Goal: Task Accomplishment & Management: Use online tool/utility

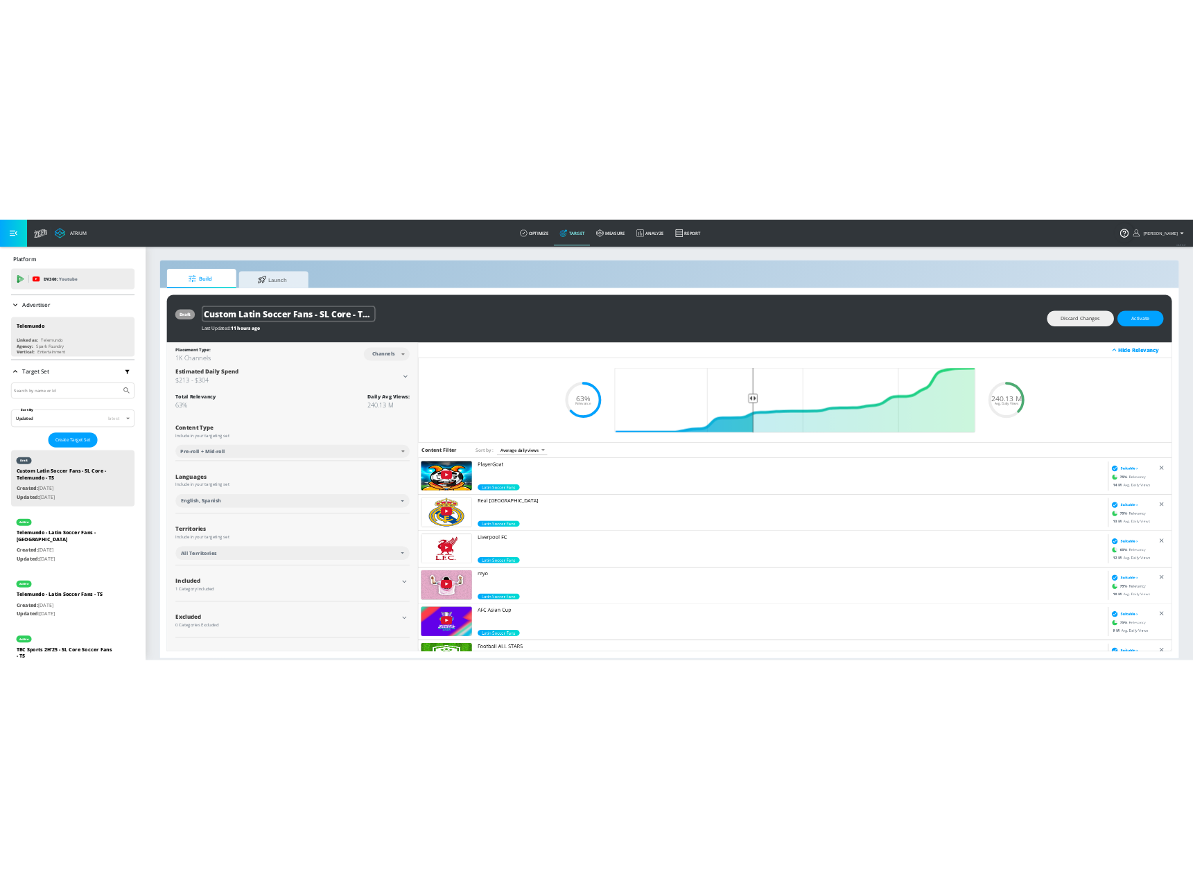
scroll to position [139, 0]
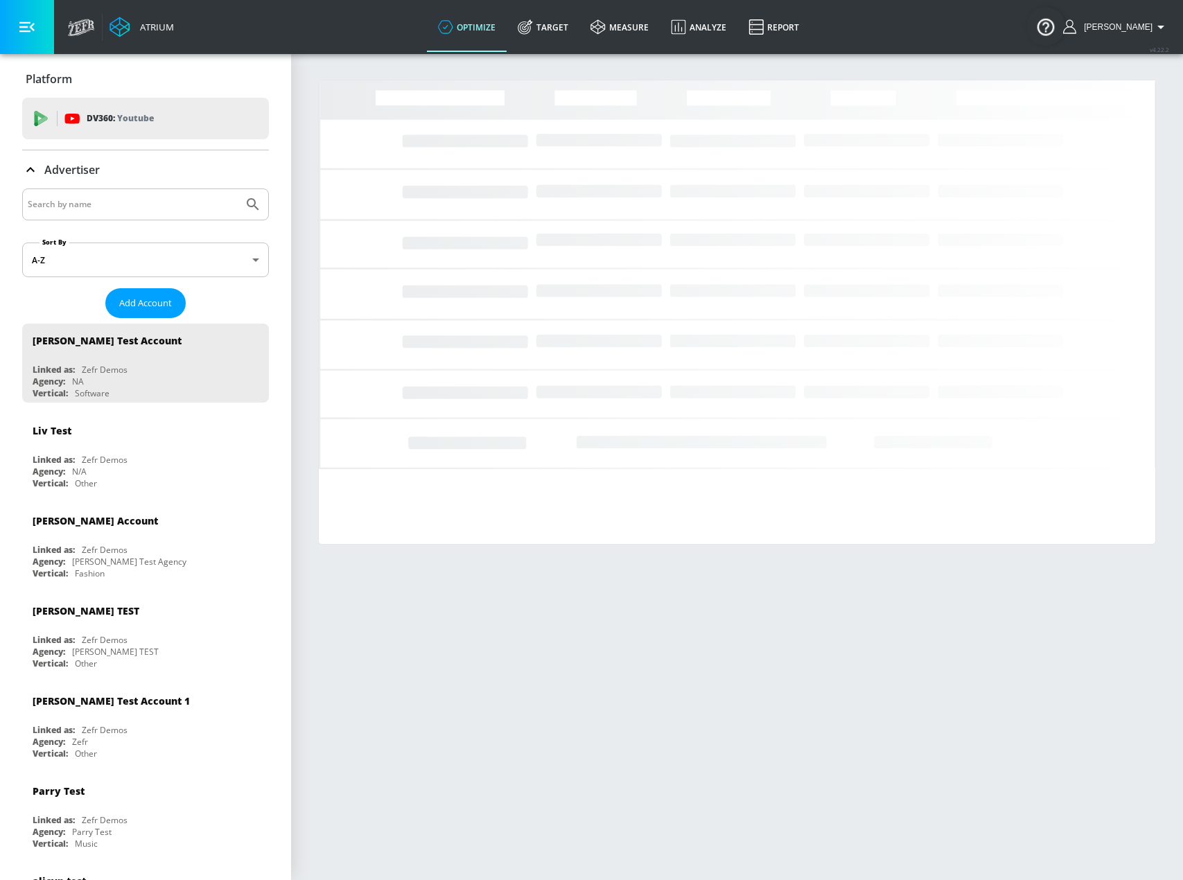
click at [154, 196] on input "Search by name" at bounding box center [133, 204] width 210 height 18
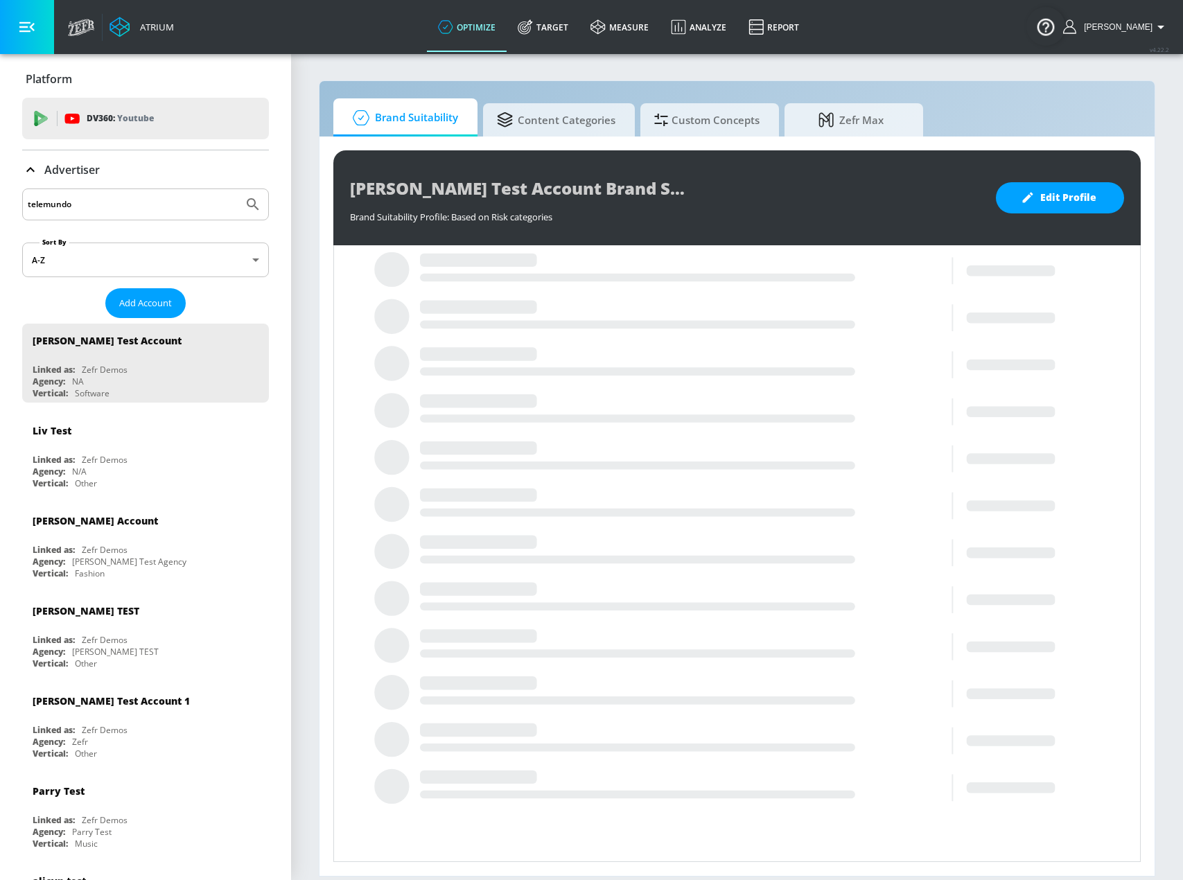
type input "telemundo"
click at [238, 189] on button "Submit Search" at bounding box center [253, 204] width 31 height 31
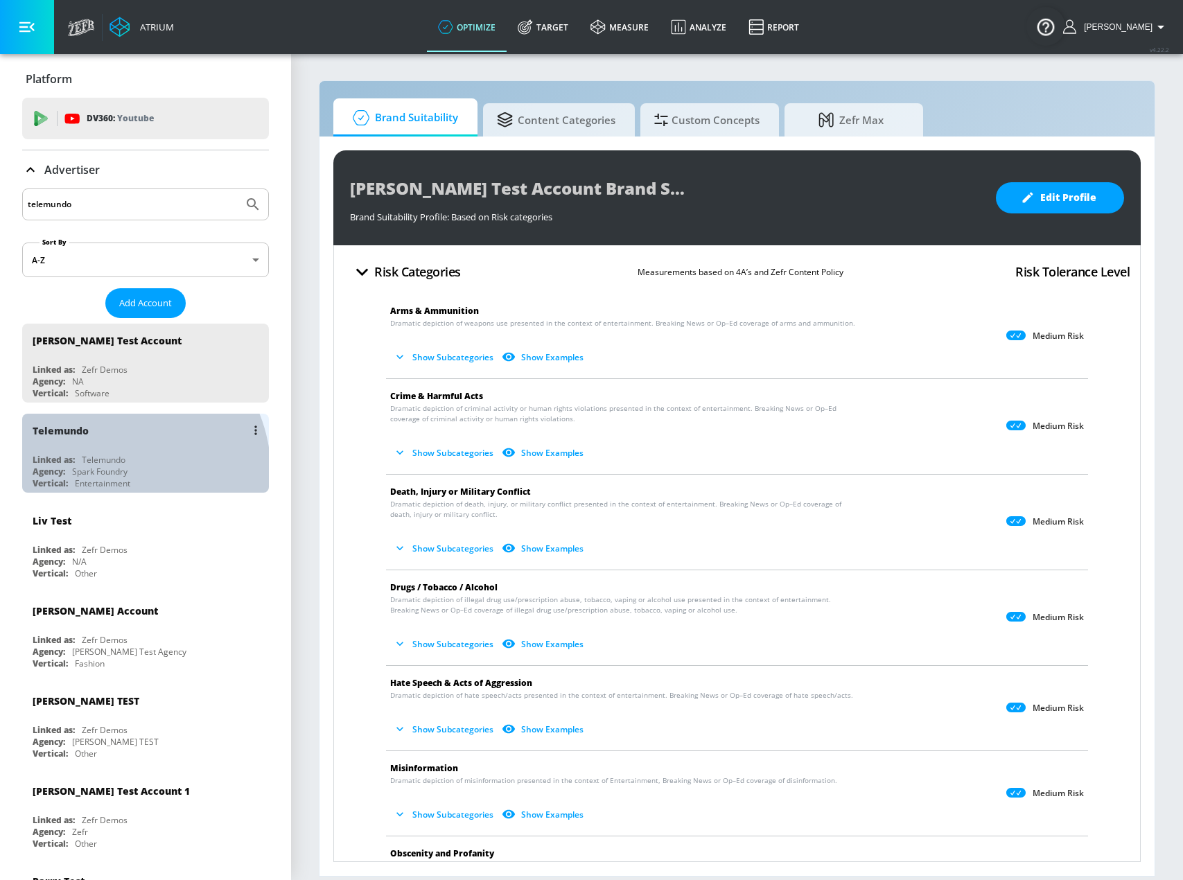
click at [110, 474] on div "Spark Foundry" at bounding box center [99, 472] width 55 height 12
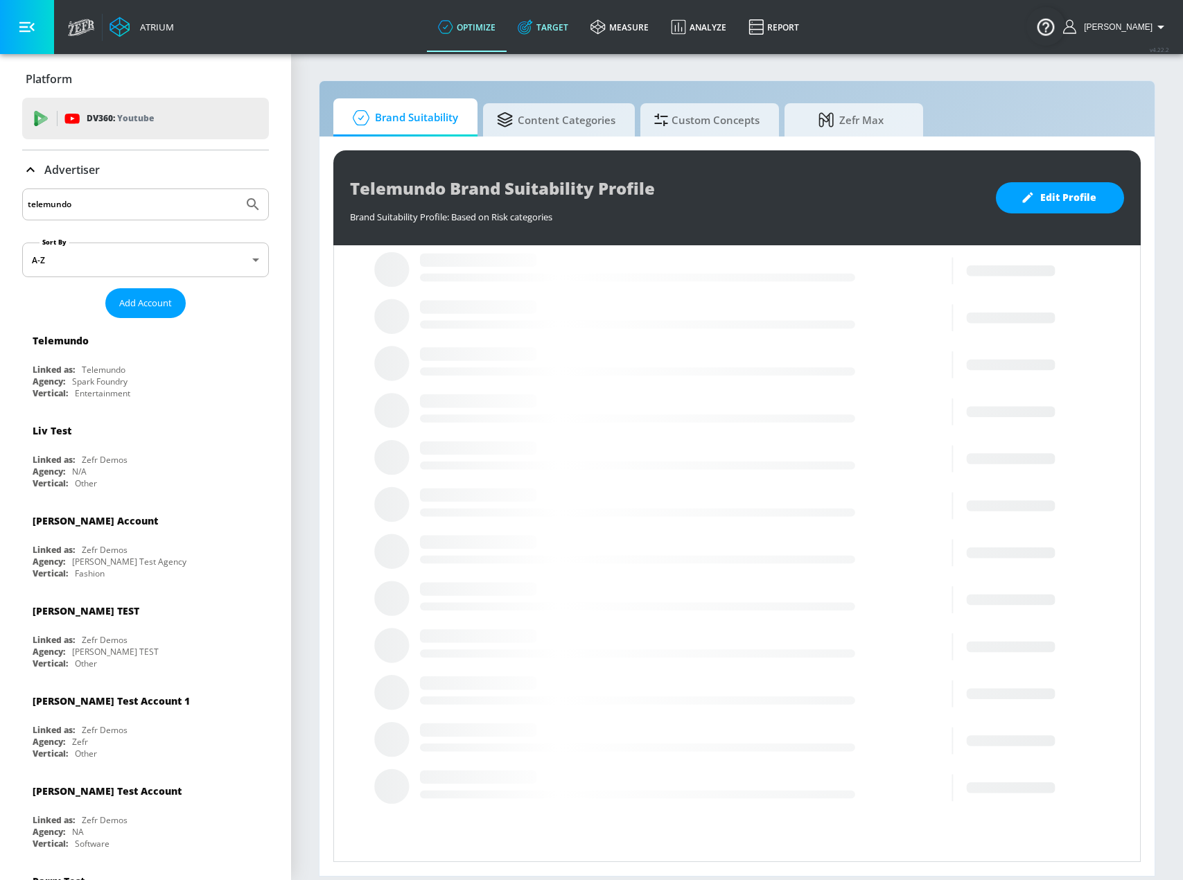
click at [559, 32] on link "Target" at bounding box center [543, 27] width 73 height 50
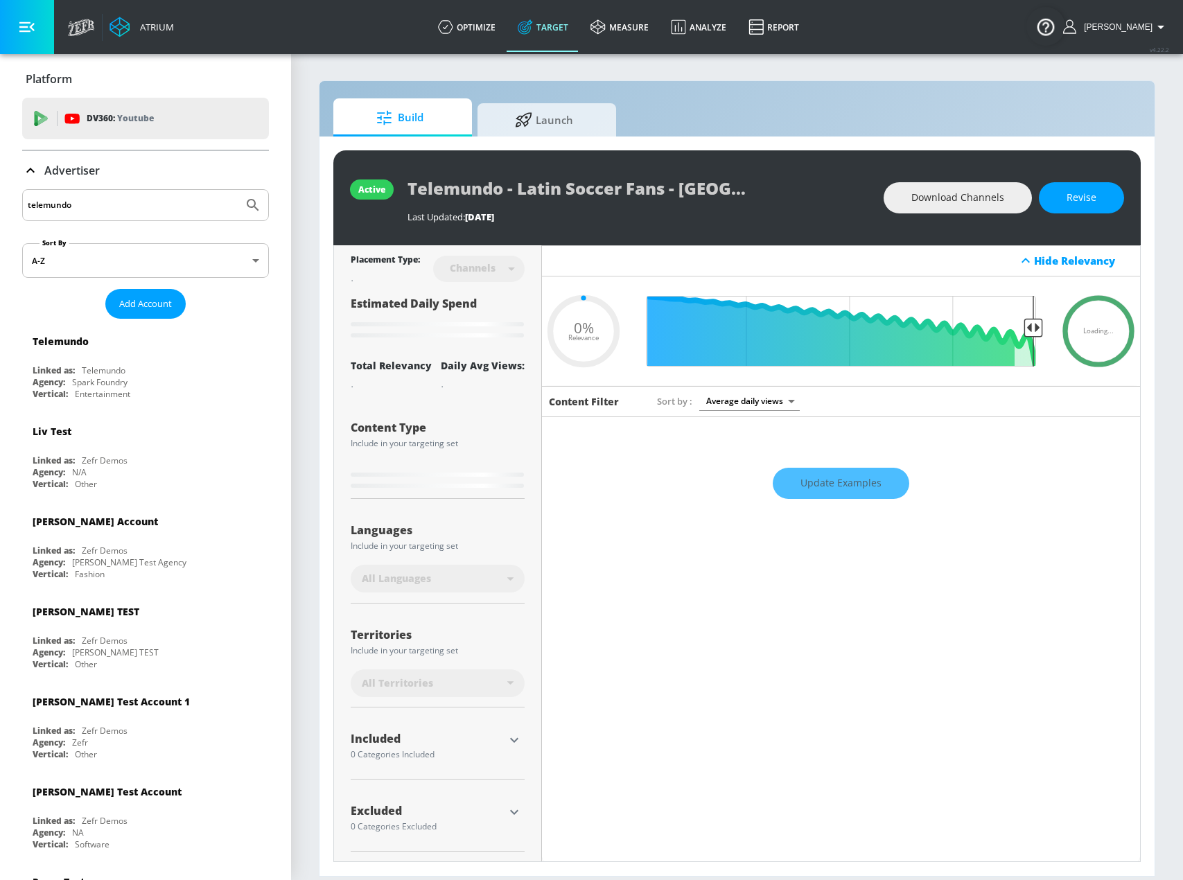
click at [817, 485] on div "Update Examples" at bounding box center [841, 484] width 598 height 49
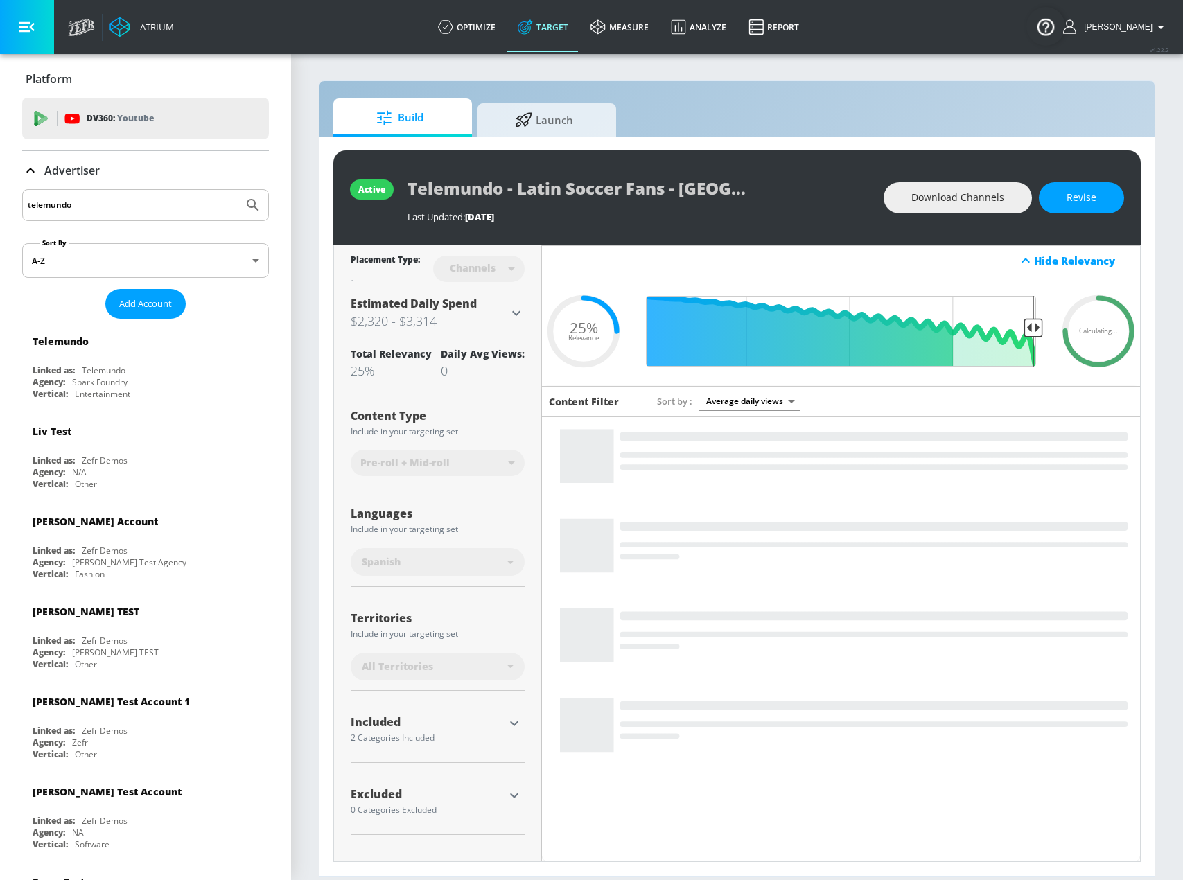
type input "0.25"
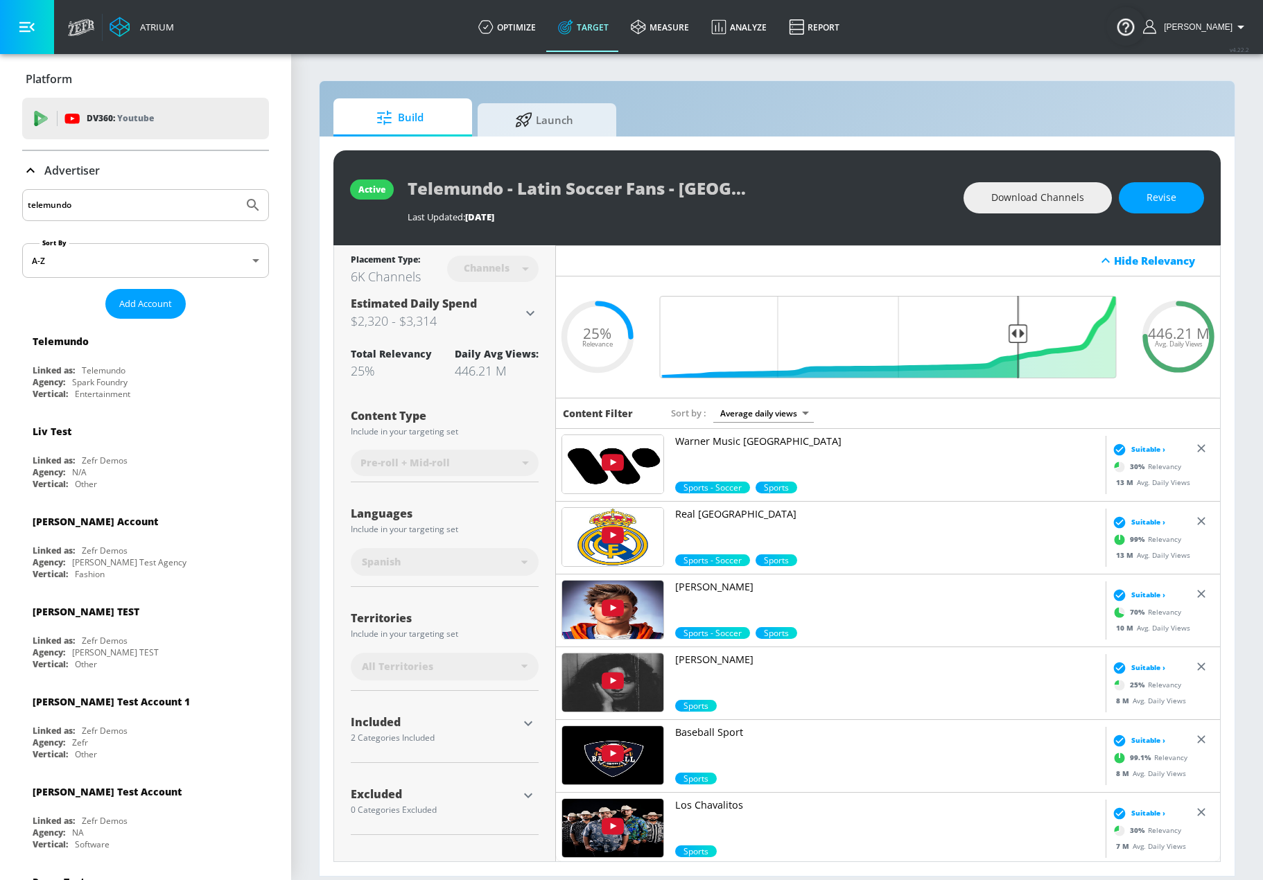
click at [114, 217] on div "telemundo" at bounding box center [145, 205] width 247 height 32
drag, startPoint x: 116, startPoint y: 209, endPoint x: -1, endPoint y: 196, distance: 117.1
click at [0, 196] on html "Atrium optimize Target measure Analyze Report optimize Target measure Analyze R…" at bounding box center [631, 440] width 1263 height 880
type input "[PERSON_NAME]"
click at [238, 190] on button "Submit Search" at bounding box center [253, 205] width 31 height 31
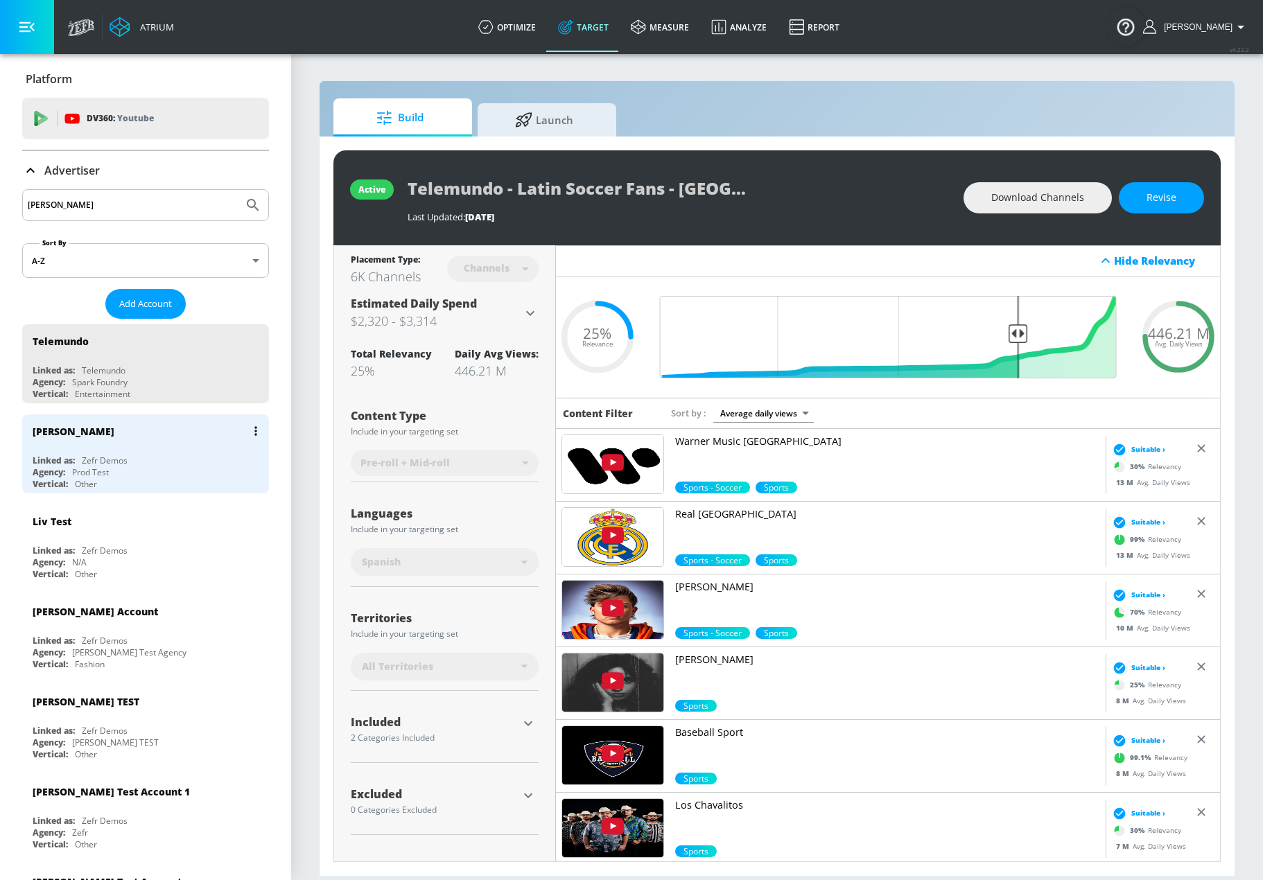
click at [152, 464] on div "Linked as: Zefr Demos" at bounding box center [149, 461] width 233 height 12
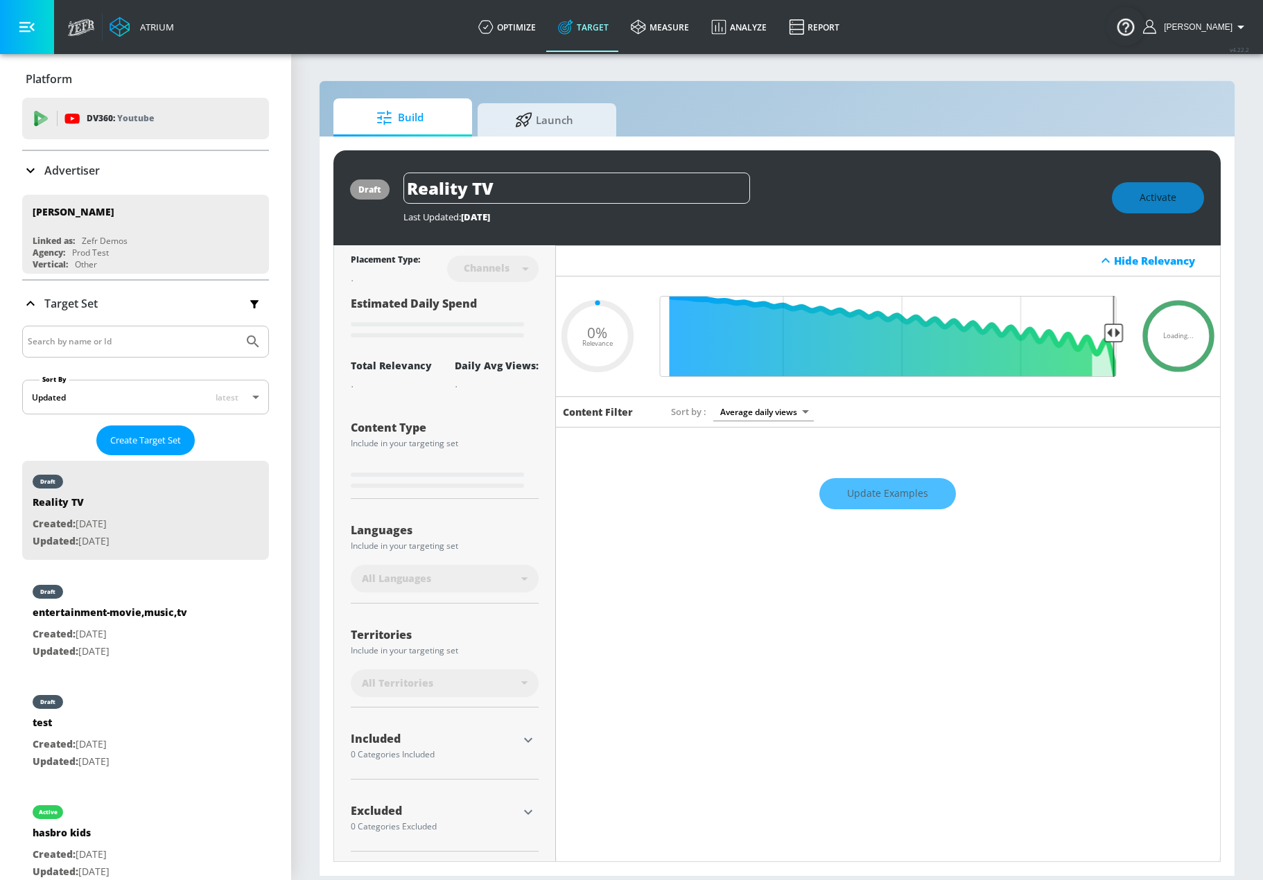
type input "0.67"
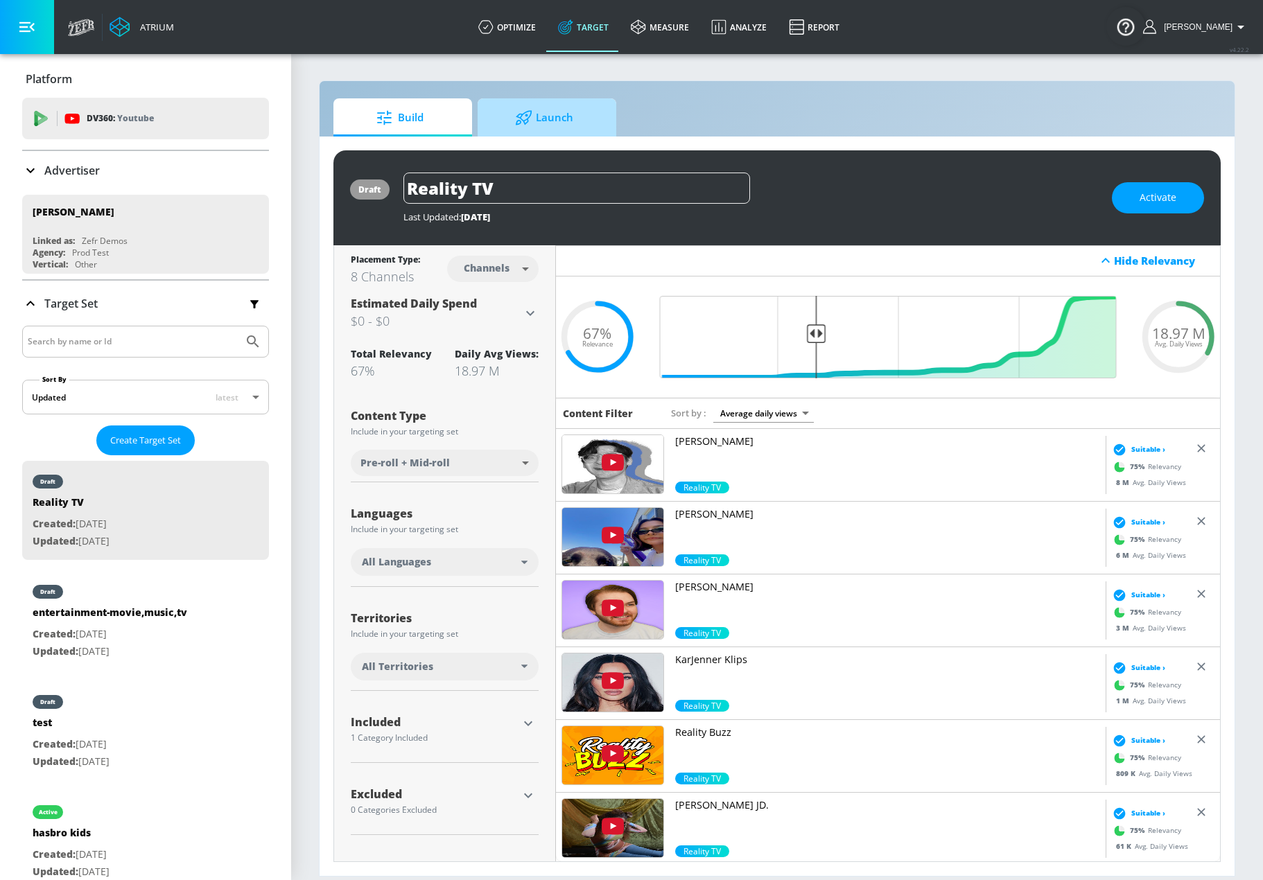
click at [563, 118] on span "Launch" at bounding box center [544, 117] width 105 height 33
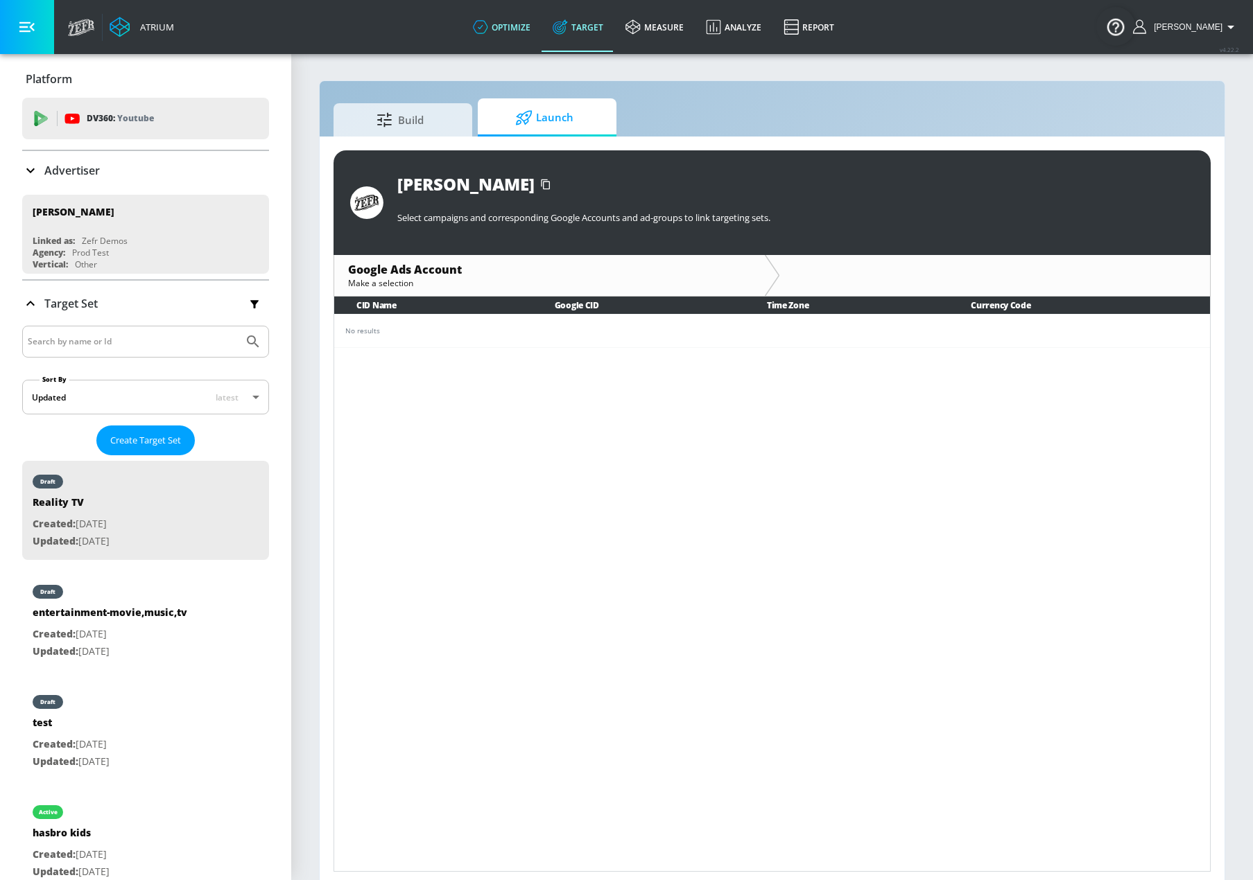
click at [525, 15] on link "optimize" at bounding box center [502, 27] width 80 height 50
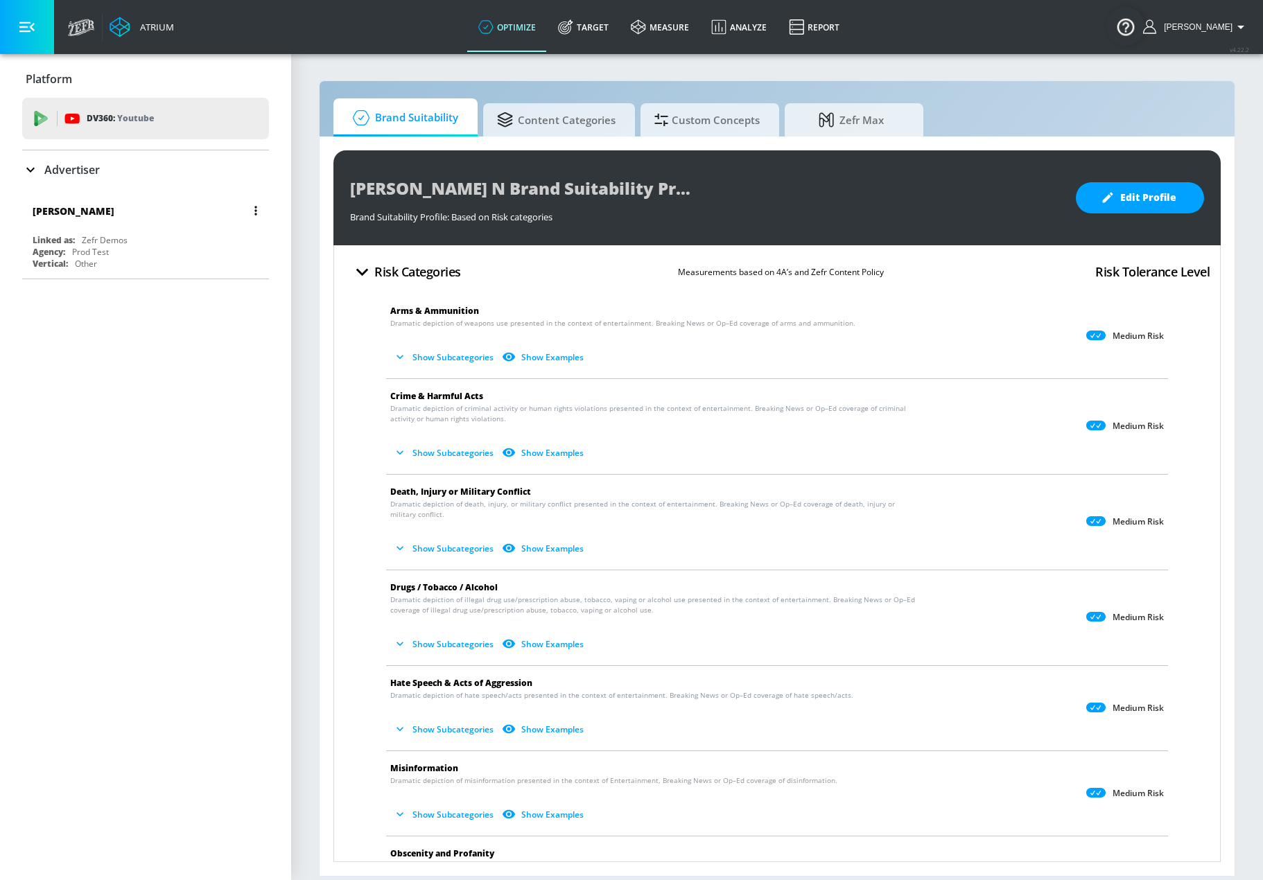
click at [159, 245] on div "Linked as: Zefr Demos" at bounding box center [149, 240] width 233 height 12
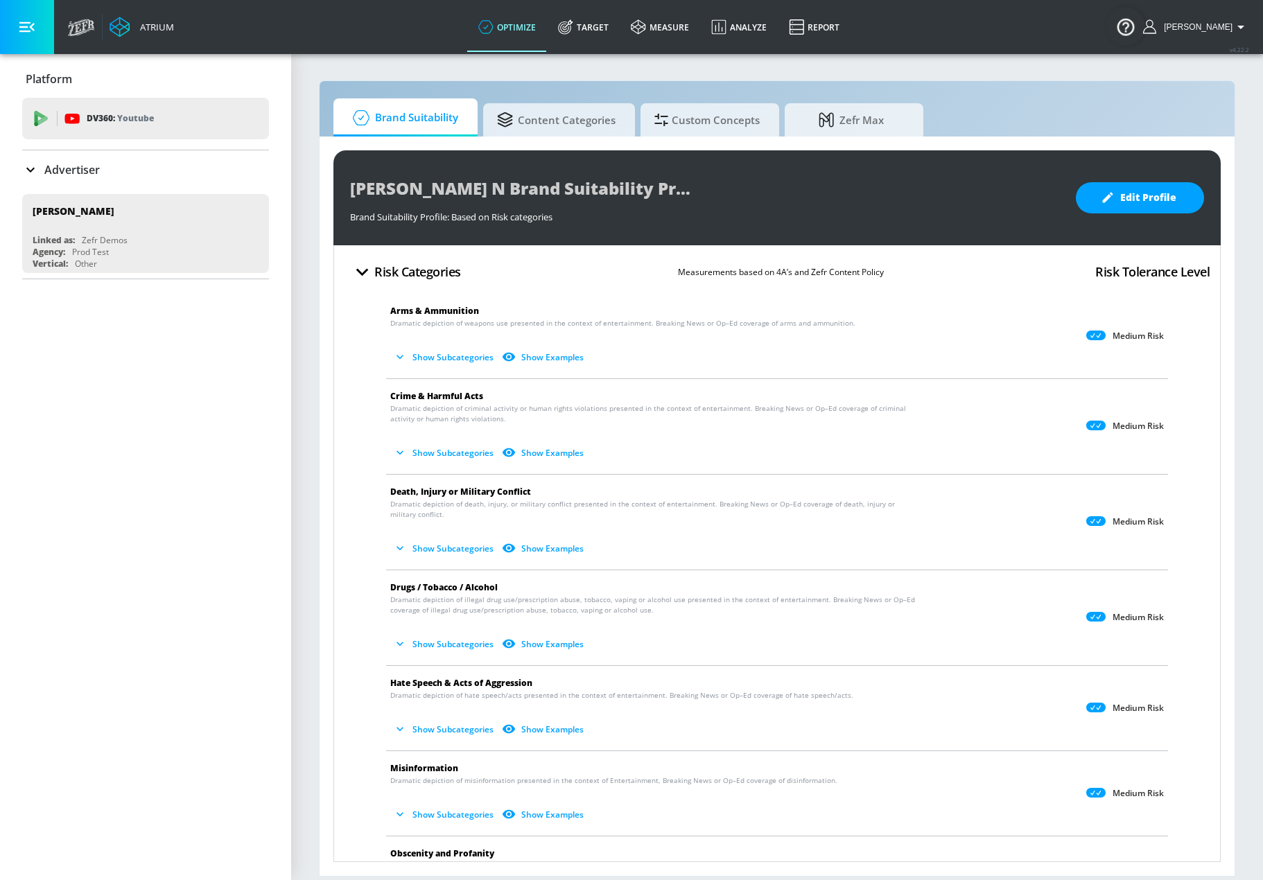
click at [74, 173] on p "Advertiser" at bounding box center [71, 169] width 55 height 15
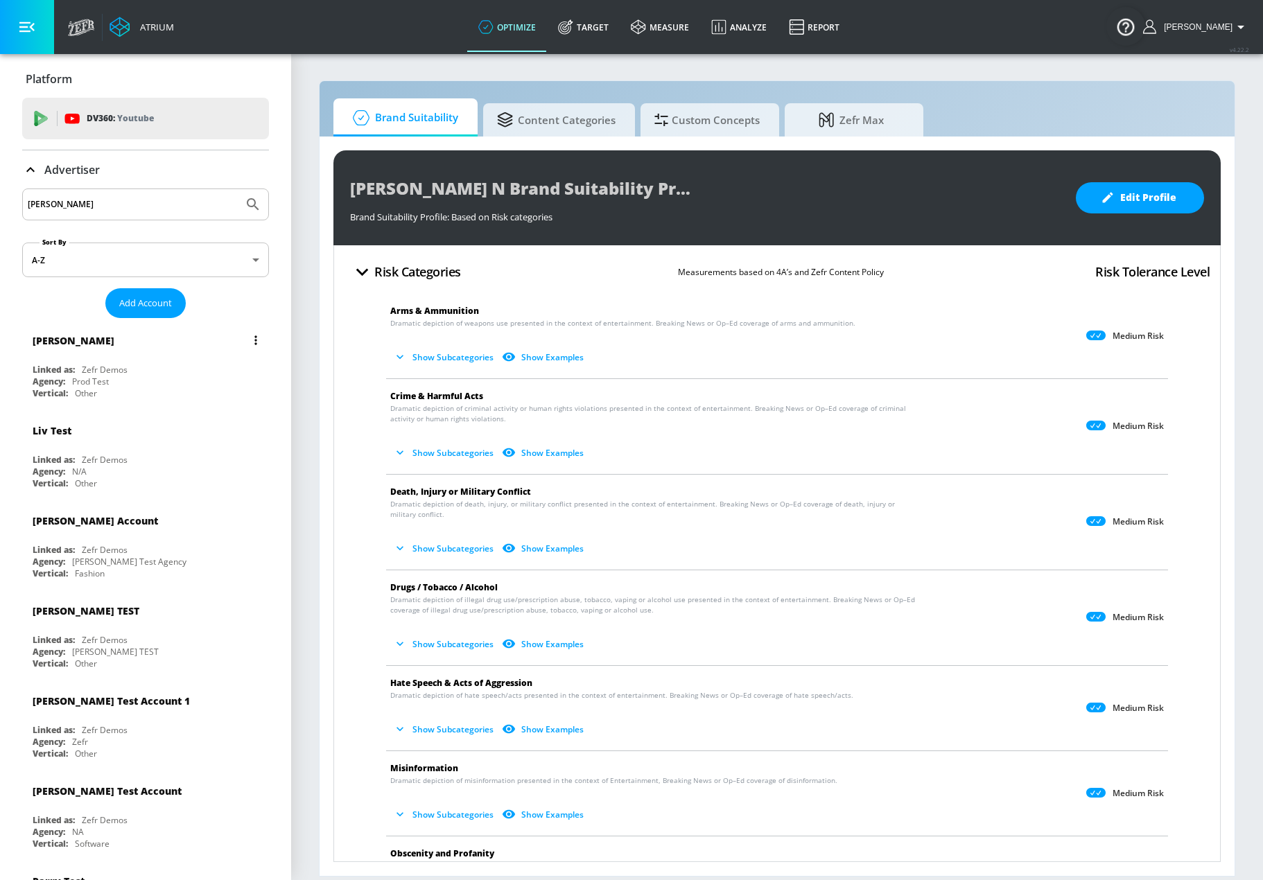
click at [147, 374] on div "Linked as: Zefr Demos" at bounding box center [149, 370] width 233 height 12
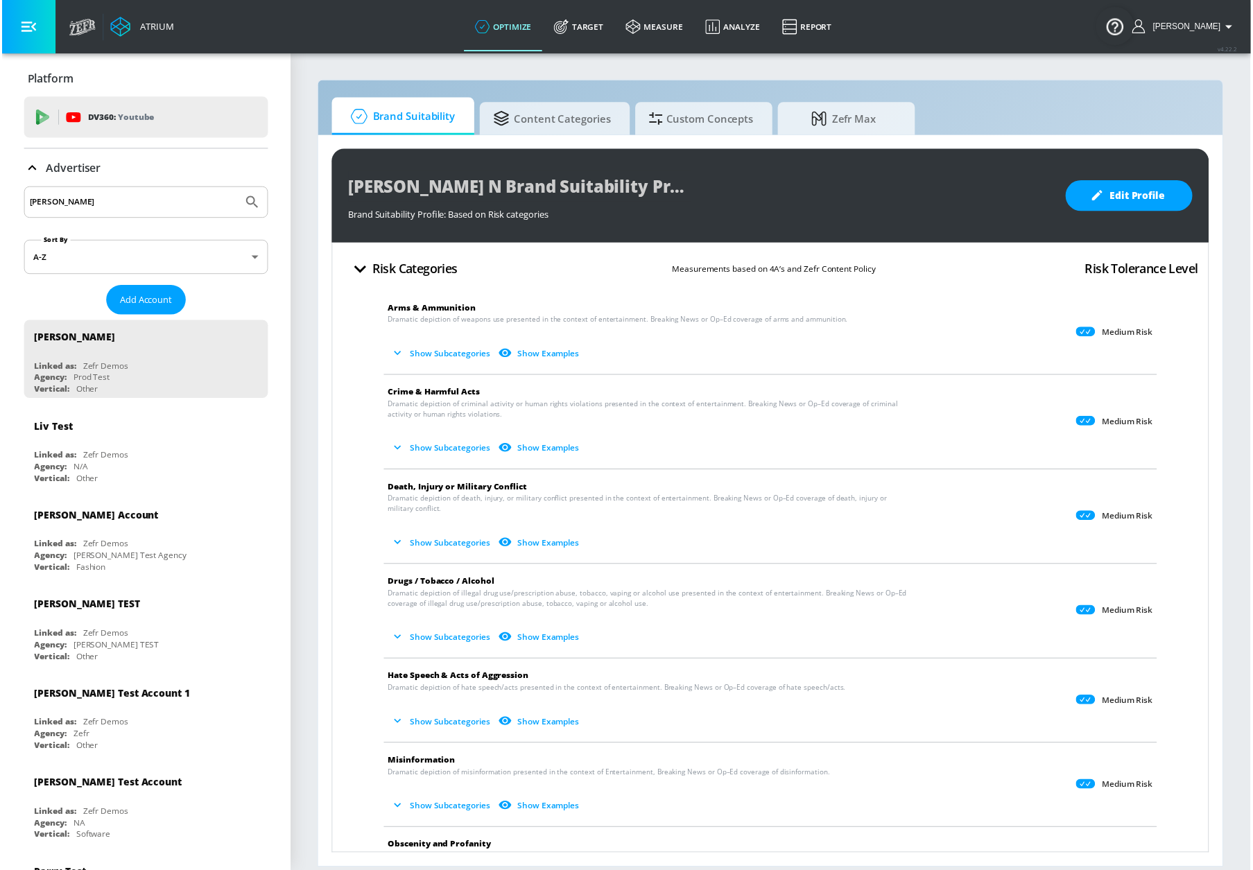
scroll to position [24, 0]
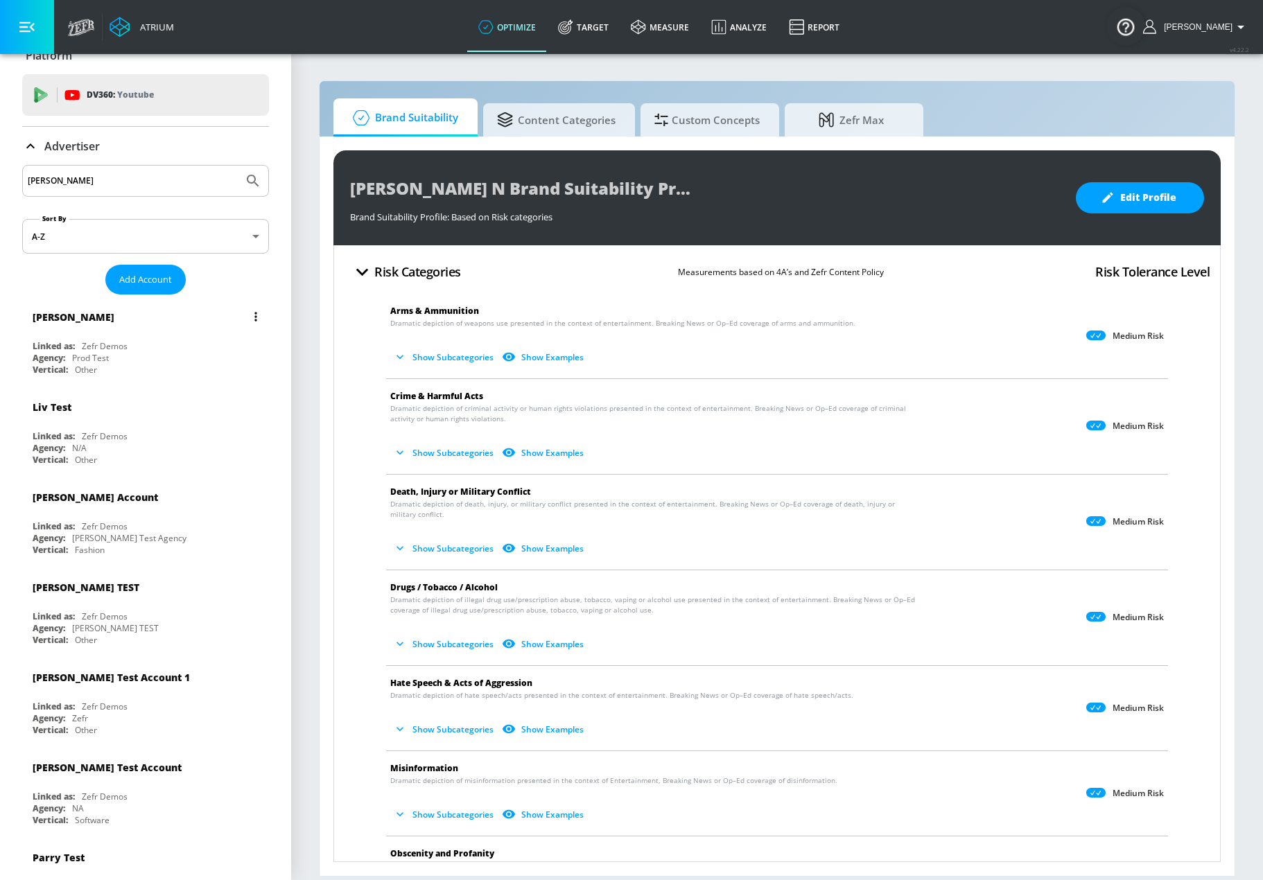
click at [191, 342] on div "Linked as: Zefr Demos" at bounding box center [149, 346] width 233 height 12
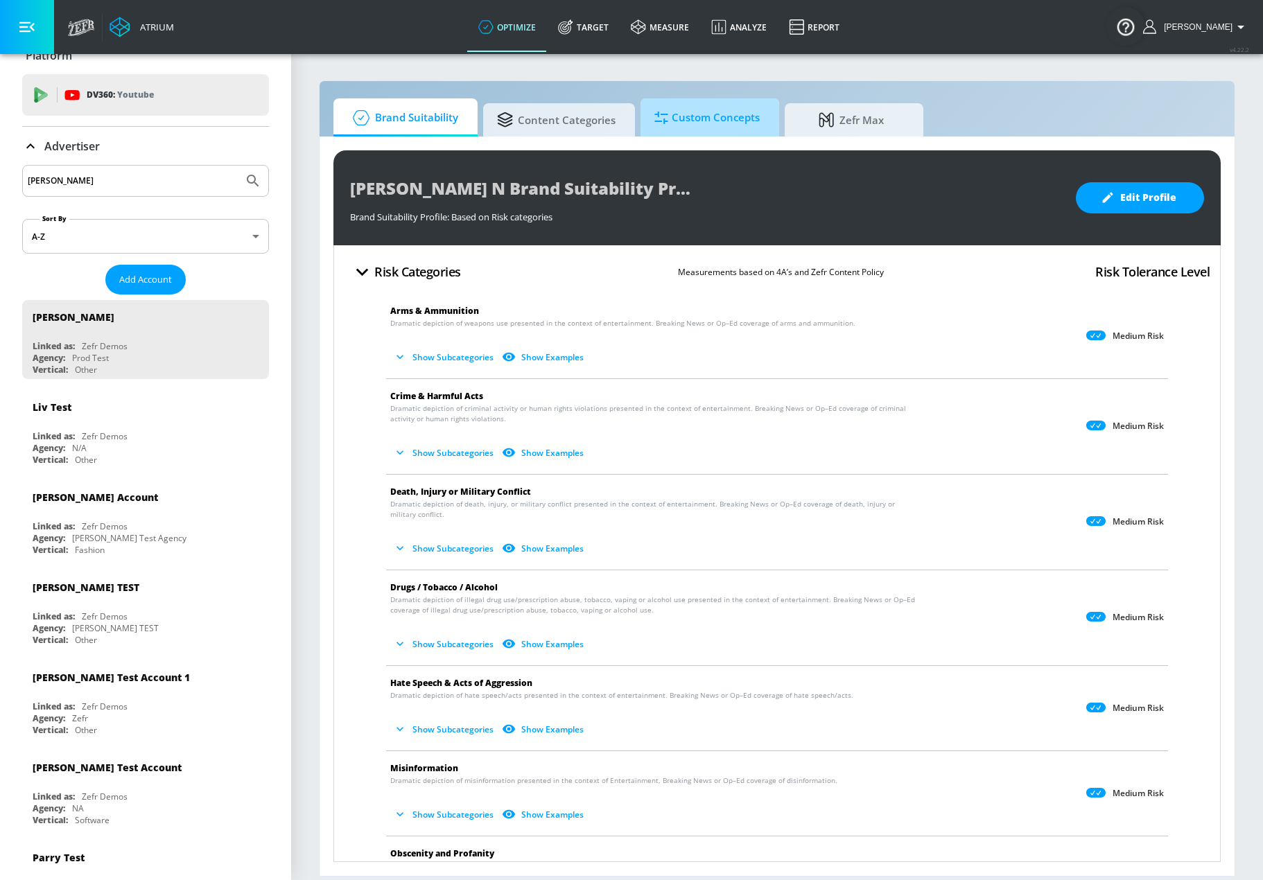
click at [722, 106] on span "Custom Concepts" at bounding box center [706, 117] width 105 height 33
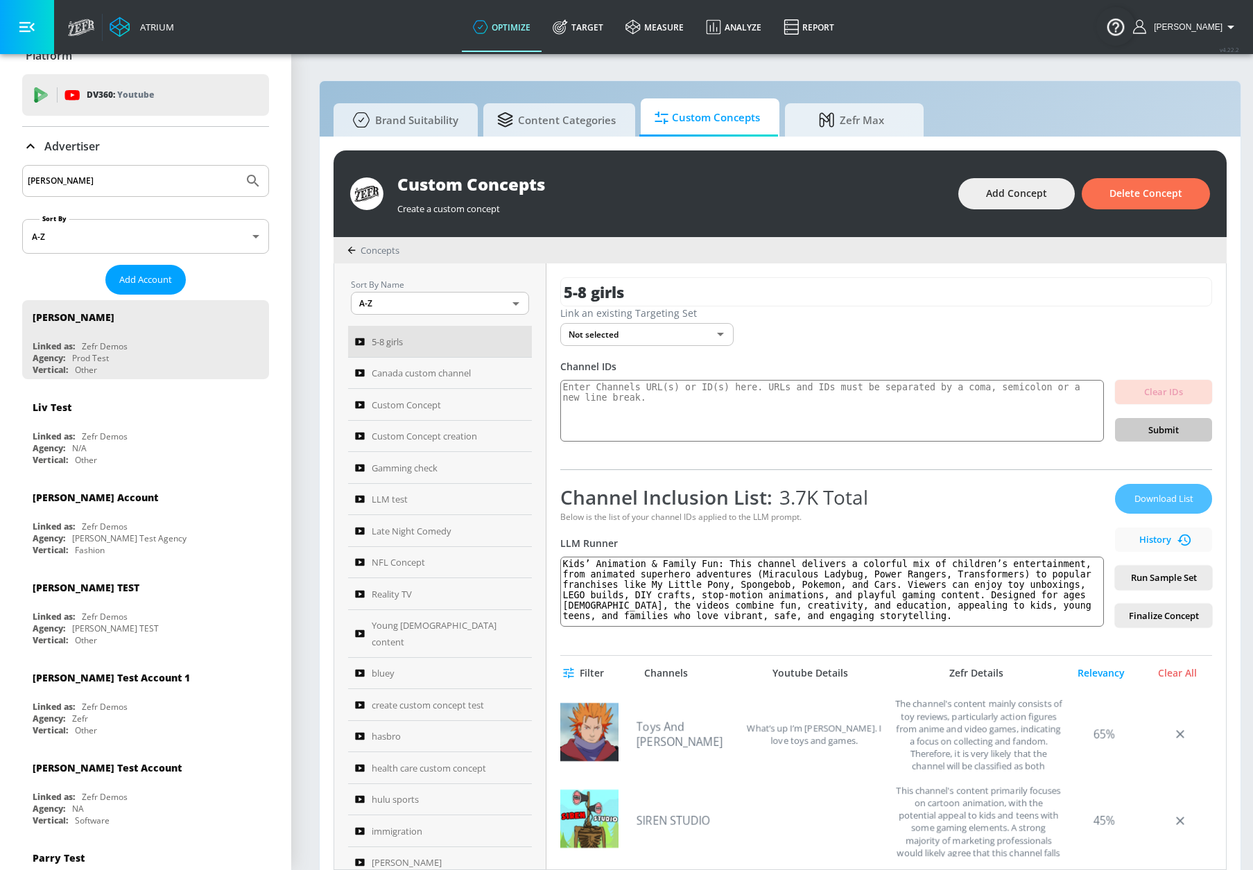
click at [1179, 505] on span "Download List" at bounding box center [1163, 499] width 69 height 16
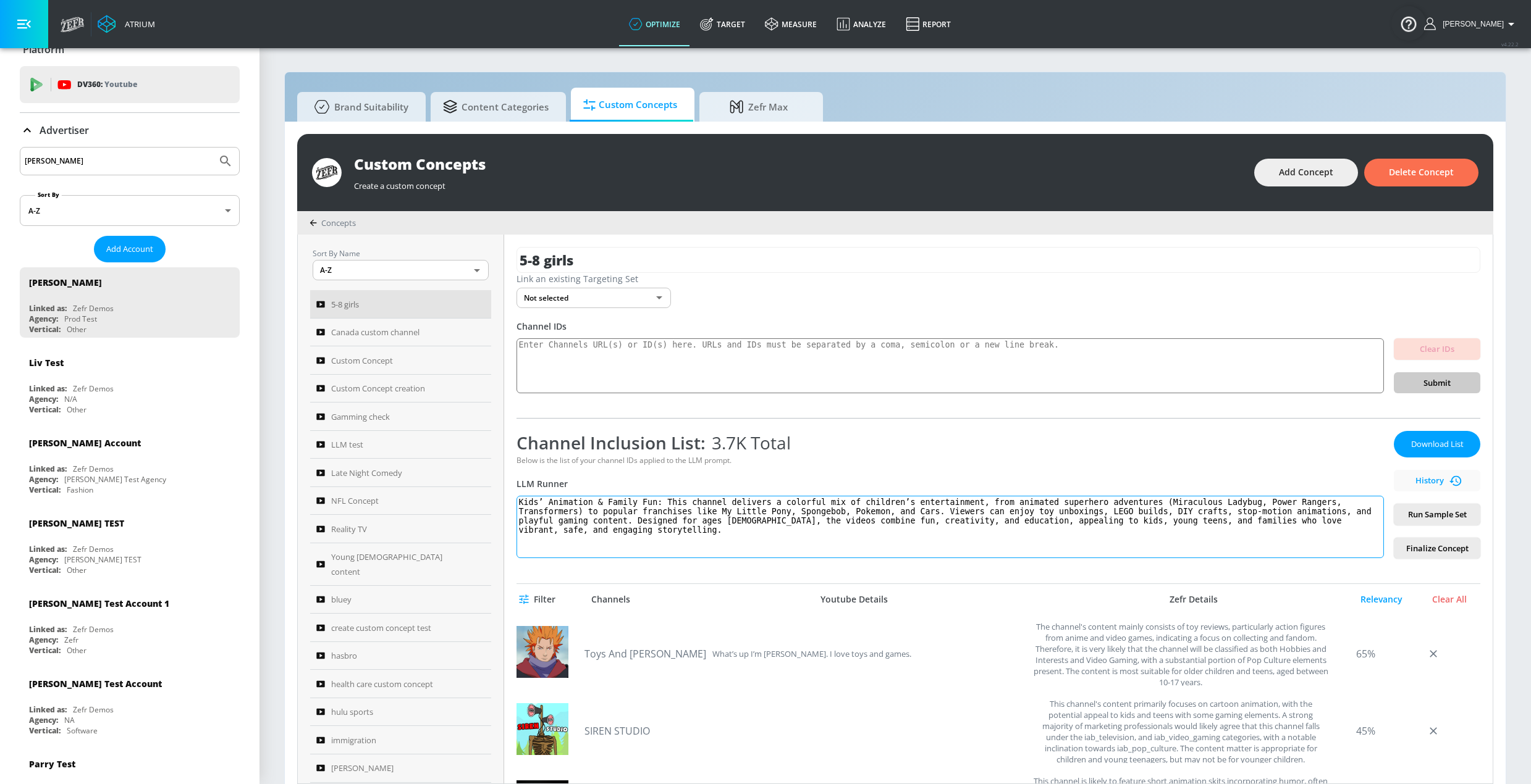
click at [1054, 514] on textarea "Kids’ Animation & Family Fun: This channel delivers a colorful mix of children’…" at bounding box center [950, 527] width 867 height 62
click at [547, 598] on span "Filter" at bounding box center [538, 600] width 34 height 15
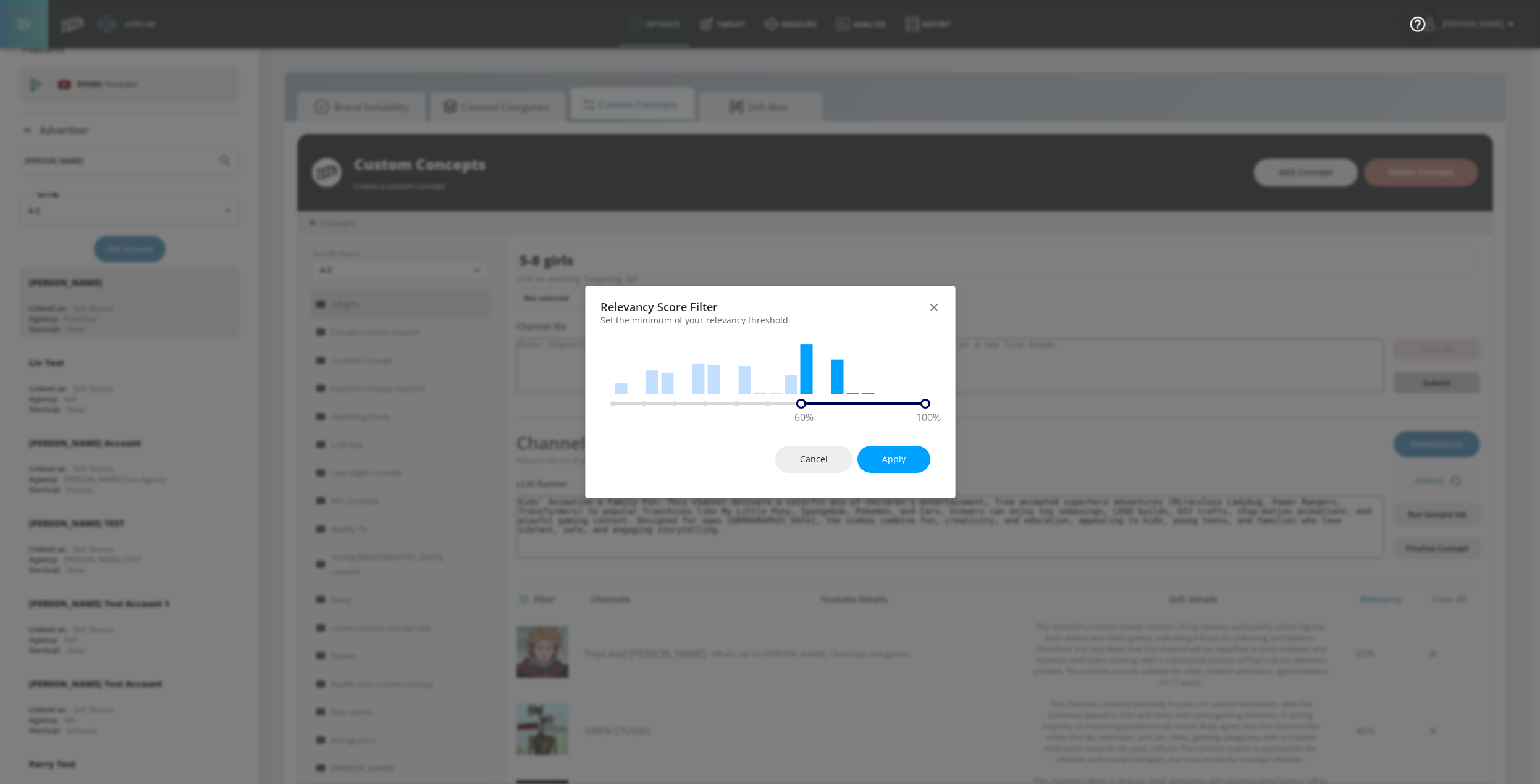
drag, startPoint x: 611, startPoint y: 405, endPoint x: 797, endPoint y: 407, distance: 186.0
click at [797, 407] on div "60 %" at bounding box center [801, 404] width 10 height 10
click at [899, 458] on span "Apply" at bounding box center [894, 459] width 23 height 15
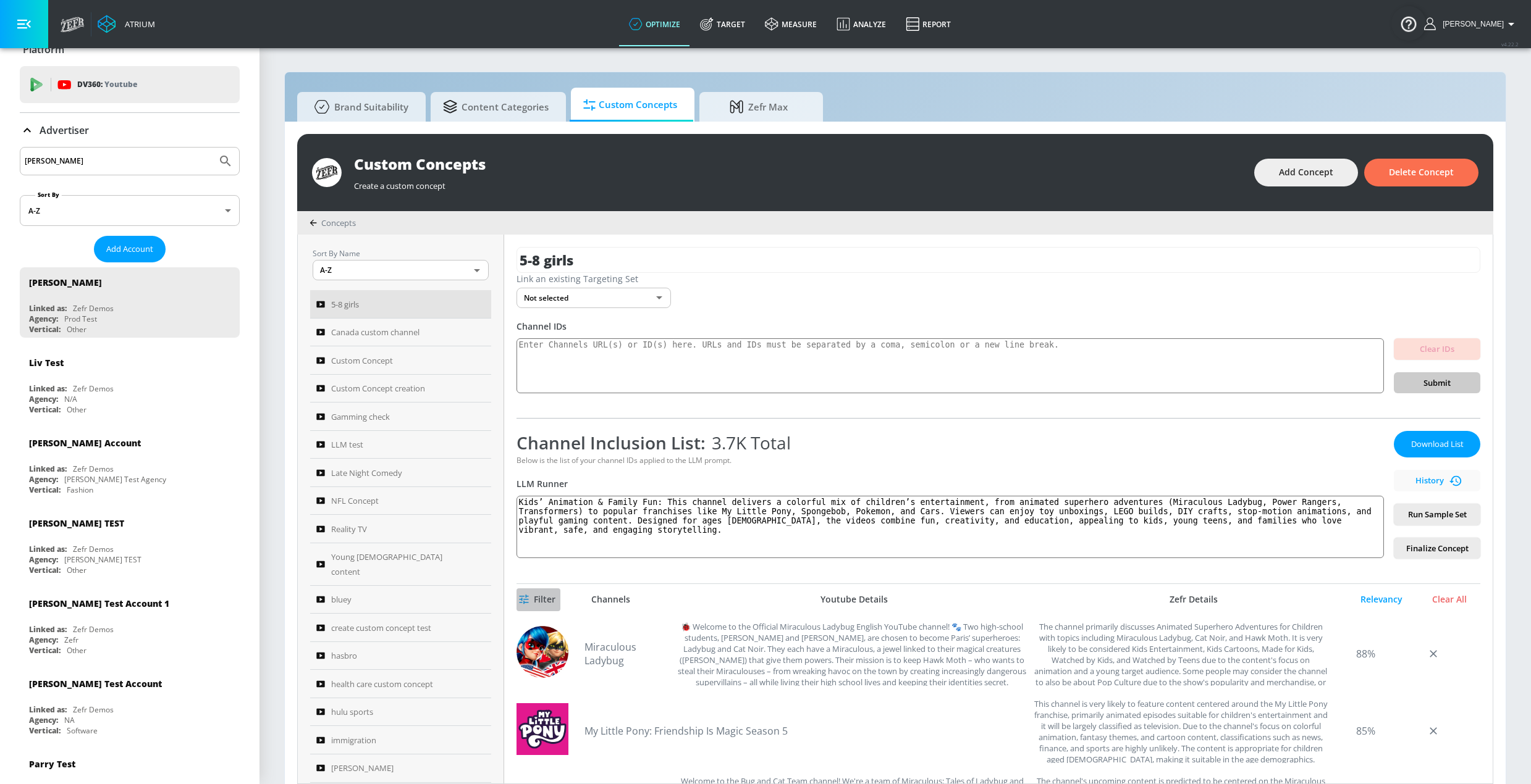
click at [543, 605] on span "Filter" at bounding box center [538, 600] width 34 height 15
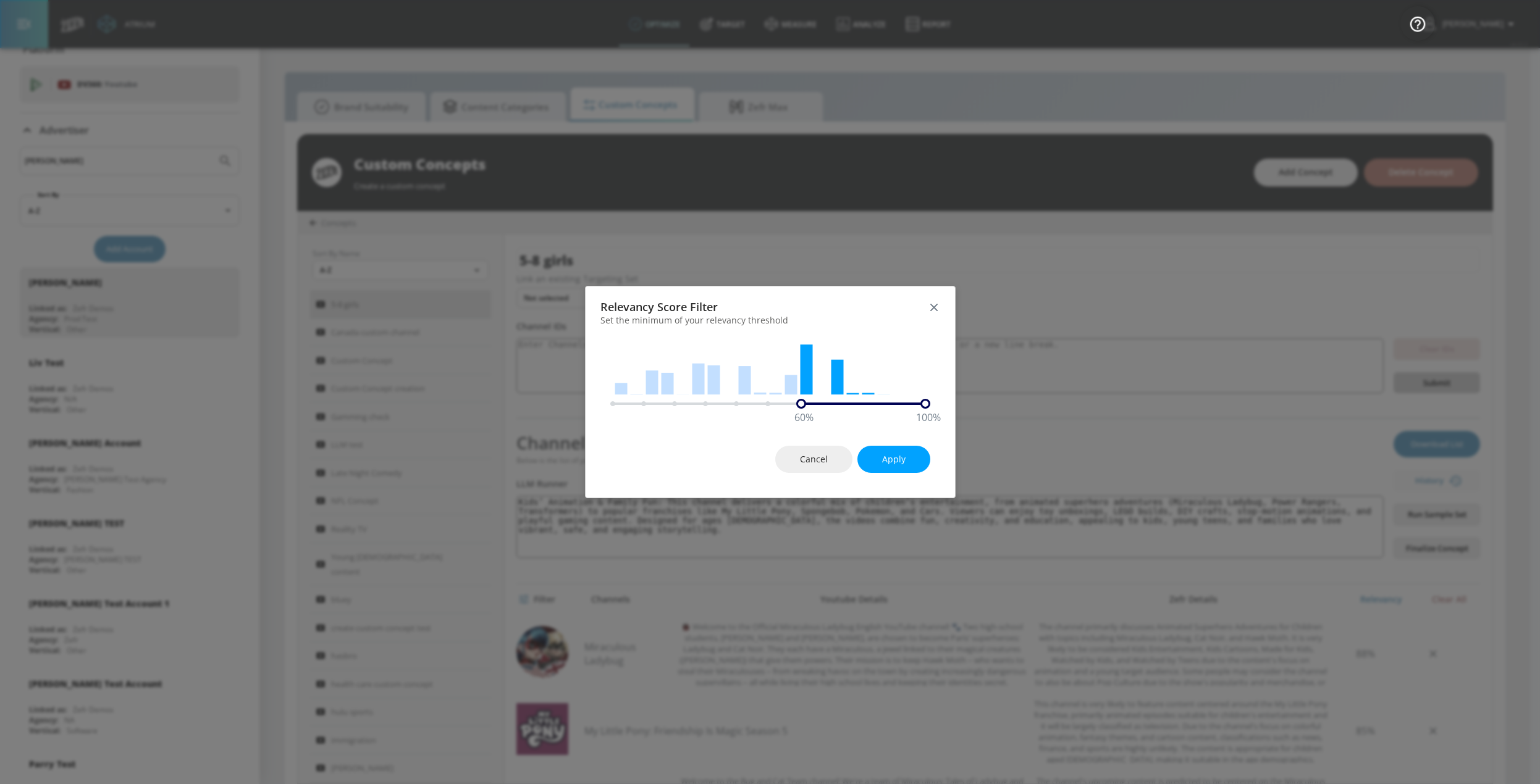
drag, startPoint x: 796, startPoint y: 394, endPoint x: 782, endPoint y: 396, distance: 14.1
click at [782, 396] on icon at bounding box center [768, 366] width 315 height 61
drag, startPoint x: 799, startPoint y: 404, endPoint x: 765, endPoint y: 411, distance: 34.7
click at [766, 409] on div "50 %" at bounding box center [770, 404] width 10 height 10
click at [870, 464] on button "Apply" at bounding box center [894, 460] width 73 height 28
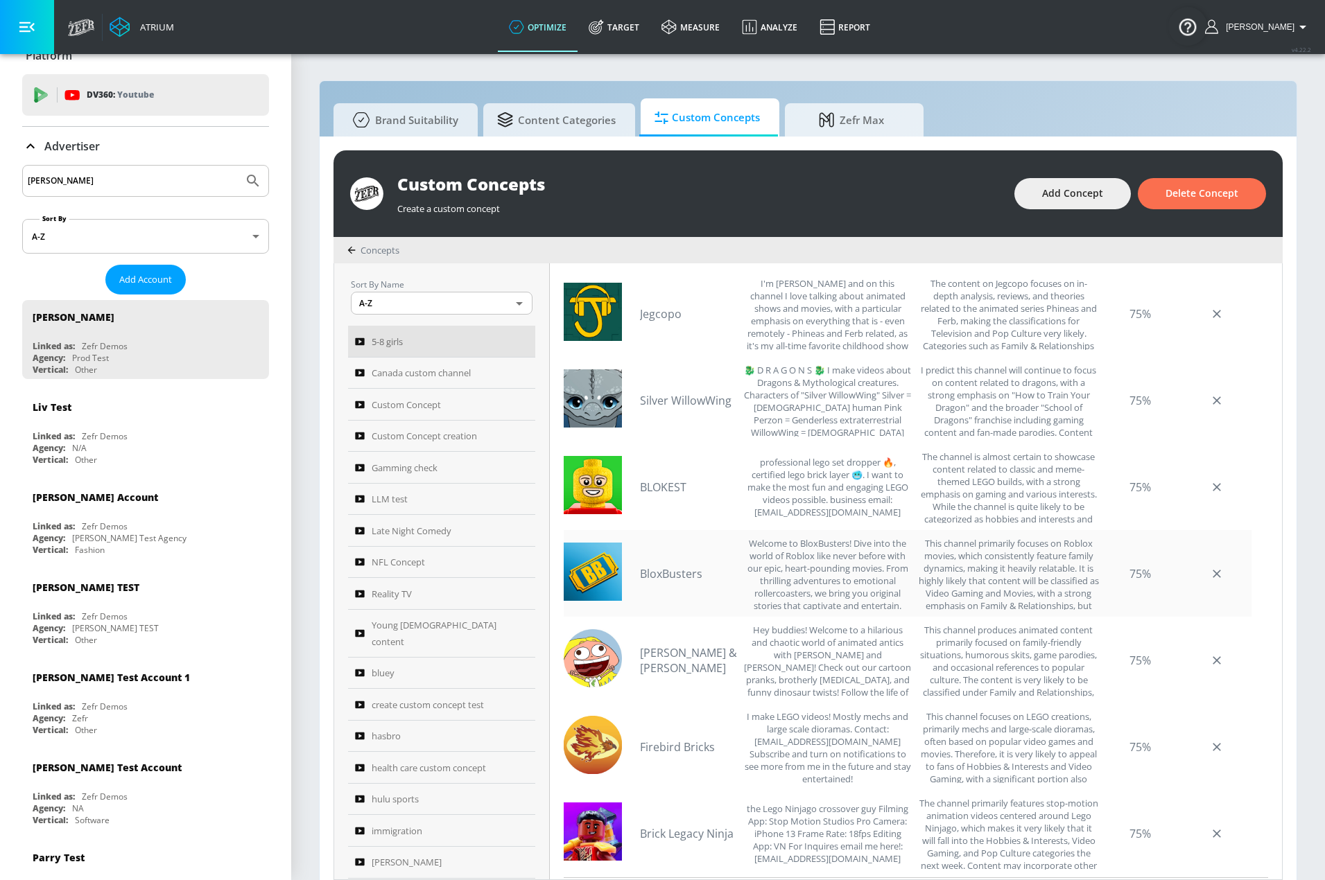
scroll to position [451, 0]
